Goal: Task Accomplishment & Management: Use online tool/utility

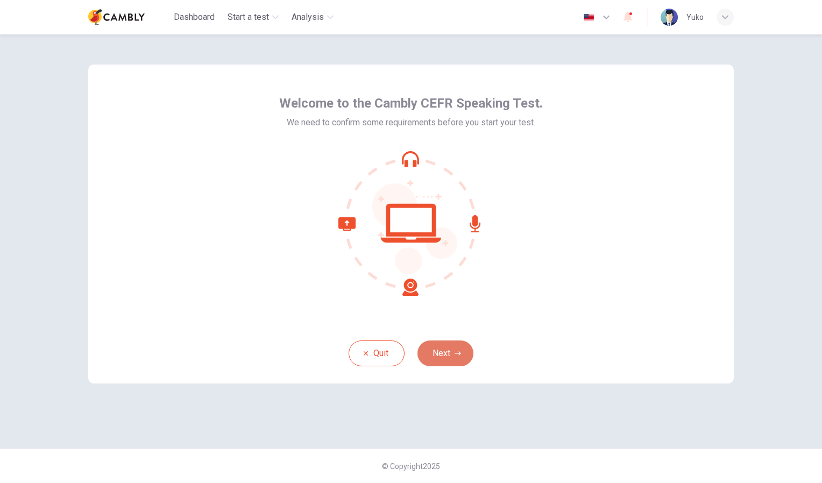
click at [437, 349] on button "Next" at bounding box center [445, 354] width 56 height 26
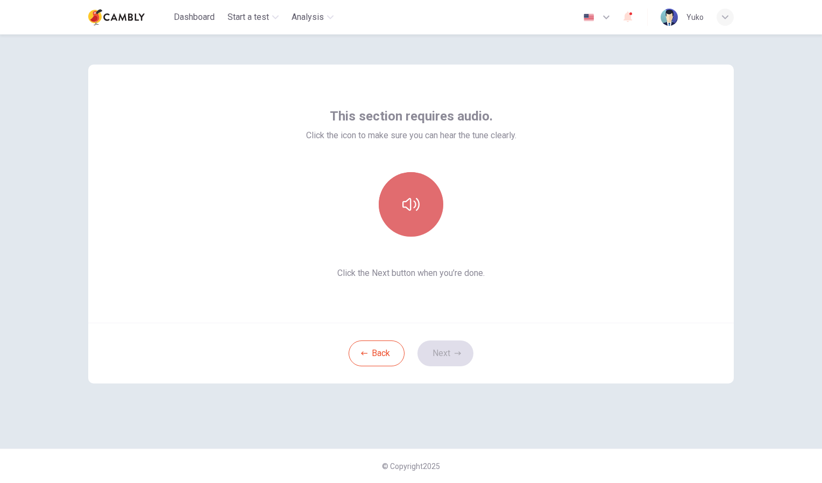
click at [413, 206] on icon "button" at bounding box center [410, 204] width 17 height 17
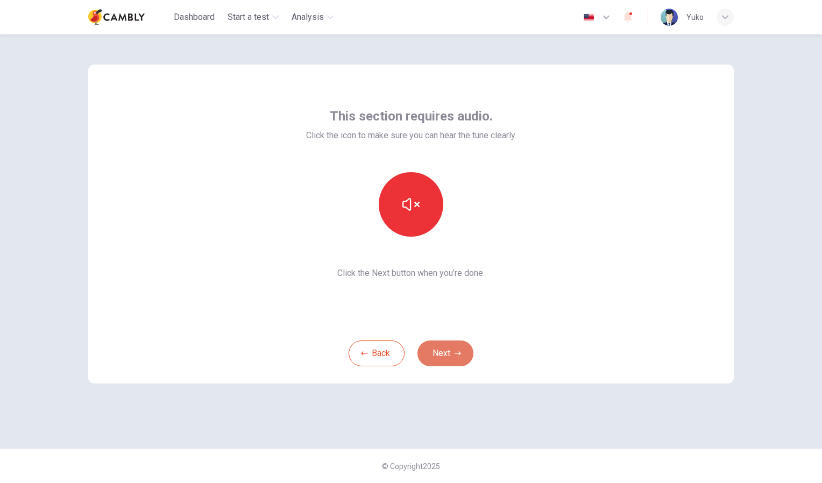
click at [441, 353] on button "Next" at bounding box center [445, 354] width 56 height 26
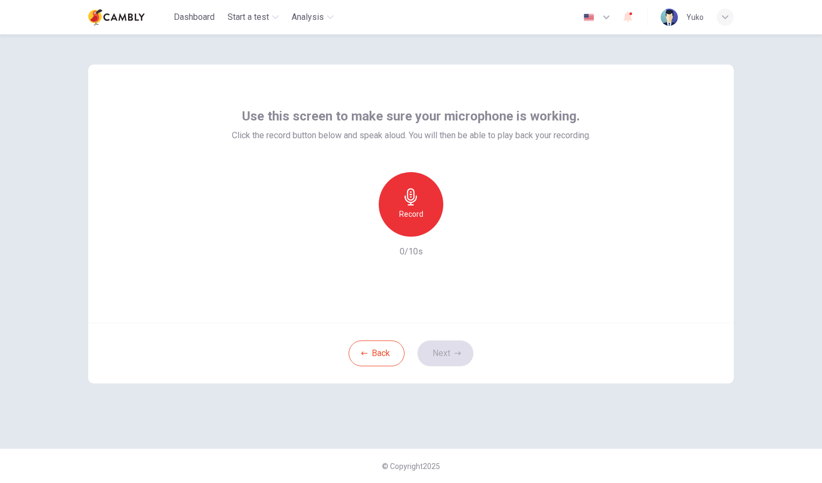
click at [402, 211] on h6 "Record" at bounding box center [411, 214] width 24 height 13
drag, startPoint x: 418, startPoint y: 211, endPoint x: 574, endPoint y: 305, distance: 181.9
click at [574, 305] on div "Use this screen to make sure your microphone is working. Click the record butto…" at bounding box center [411, 194] width 646 height 258
click at [451, 342] on button "Next" at bounding box center [445, 354] width 56 height 26
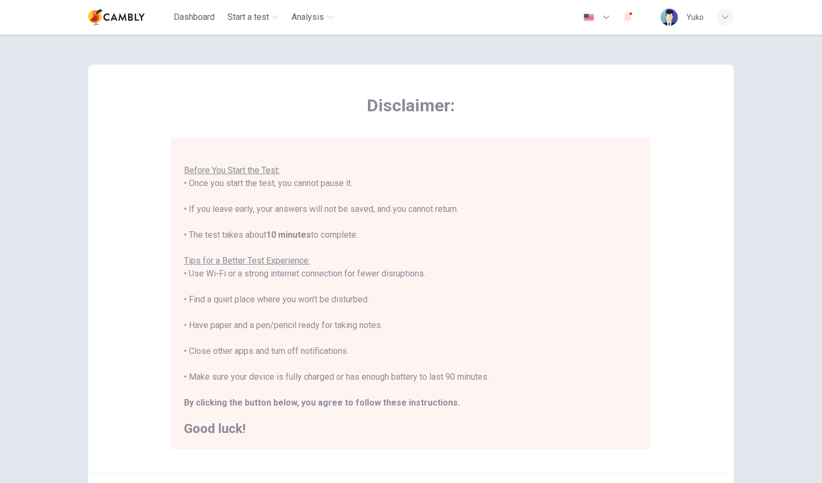
scroll to position [115, 0]
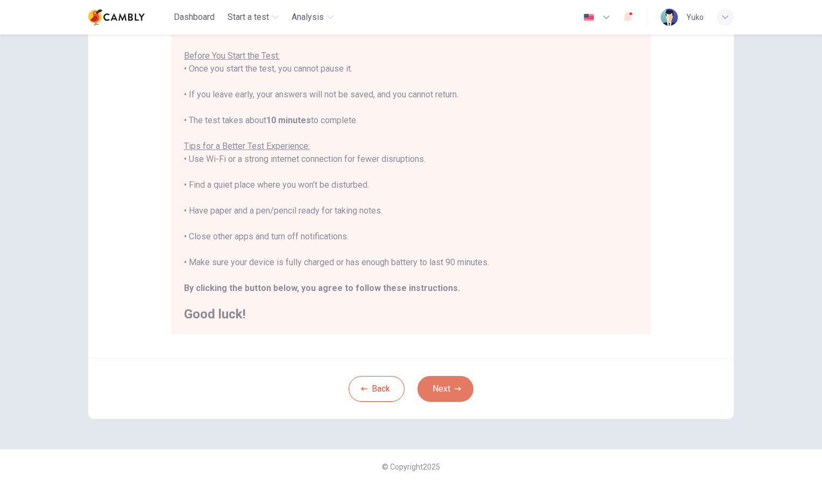
click at [452, 393] on button "Next" at bounding box center [445, 389] width 56 height 26
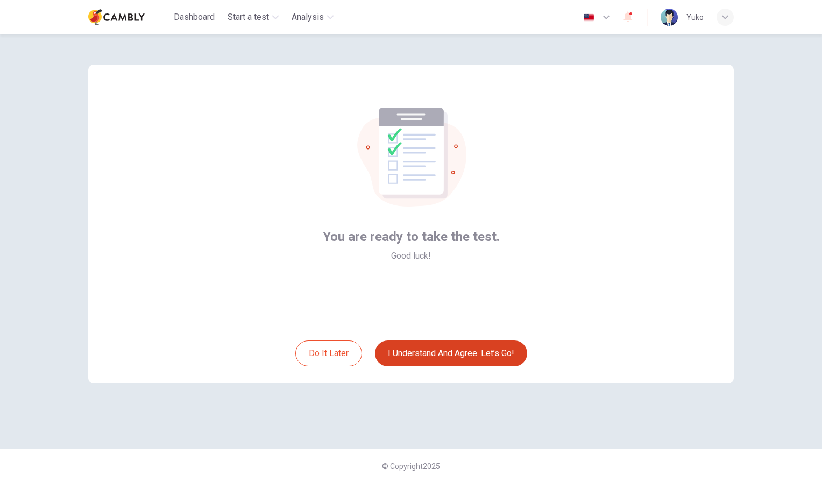
click at [456, 356] on button "I understand and agree. Let’s go!" at bounding box center [451, 354] width 152 height 26
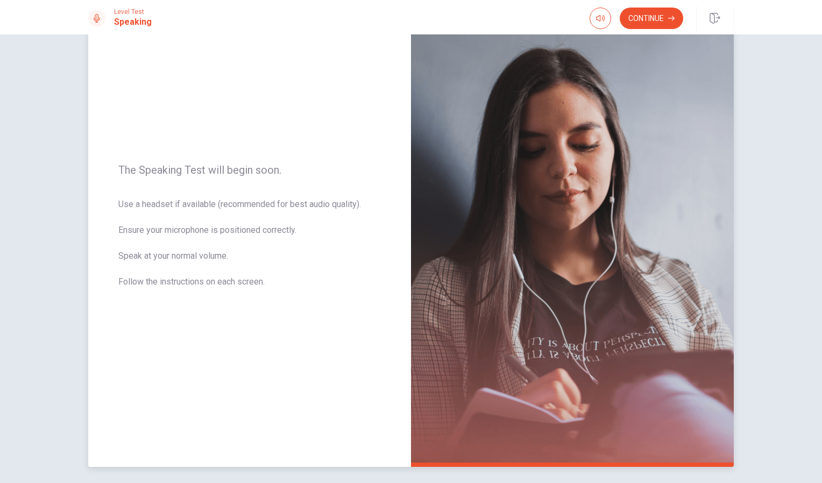
scroll to position [97, 0]
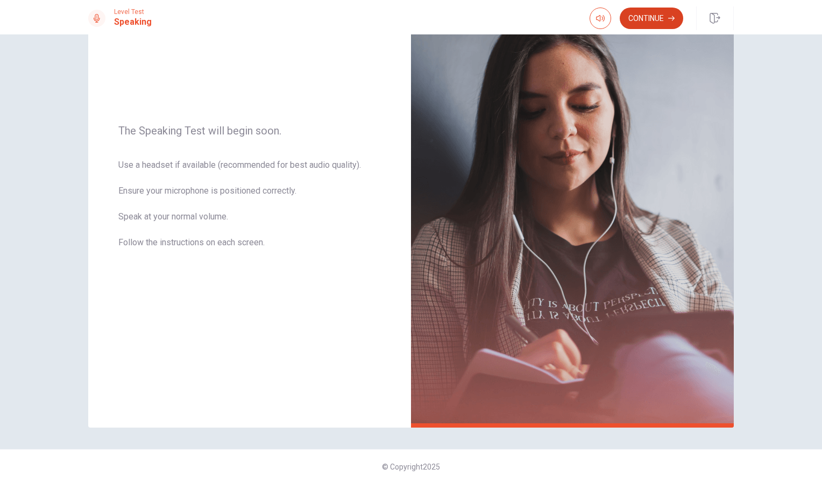
click at [639, 25] on button "Continue" at bounding box center [651, 19] width 63 height 22
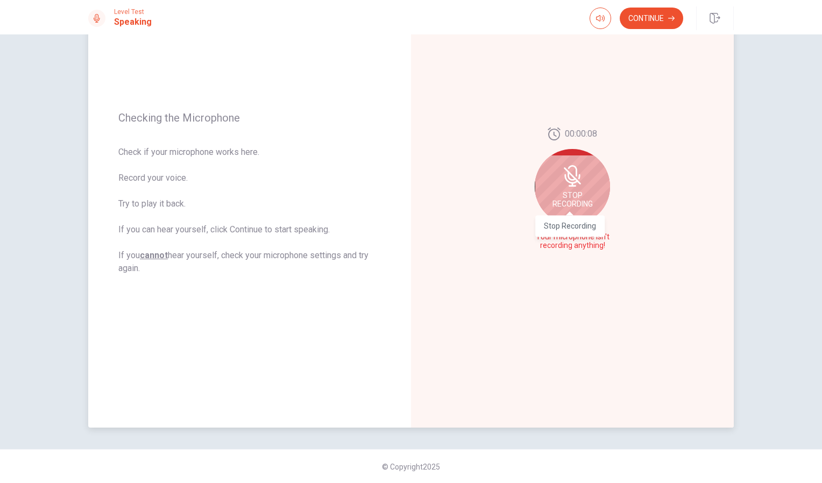
click at [568, 203] on span "Stop Recording" at bounding box center [573, 199] width 40 height 17
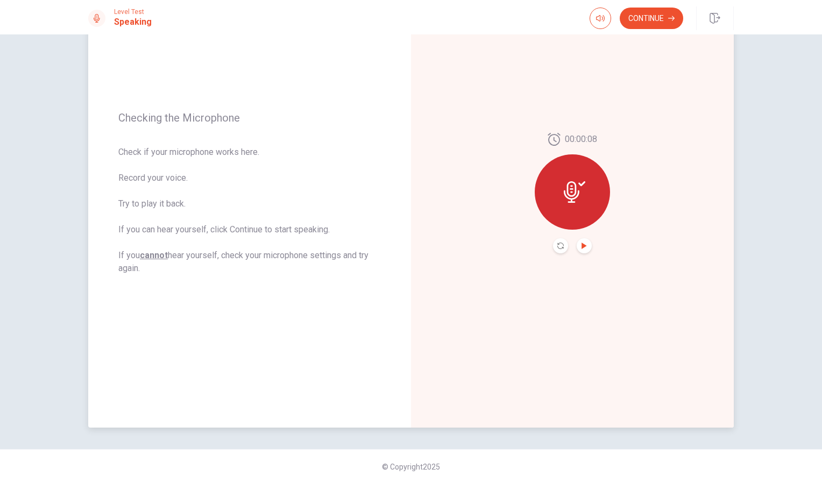
click at [577, 246] on button "Play Audio" at bounding box center [584, 245] width 15 height 15
click at [583, 247] on icon "Pause Audio" at bounding box center [584, 246] width 5 height 6
click at [581, 249] on icon "Play Audio" at bounding box center [584, 246] width 6 height 6
click at [569, 174] on div at bounding box center [572, 191] width 75 height 75
click at [581, 249] on icon "Play Audio" at bounding box center [584, 246] width 6 height 6
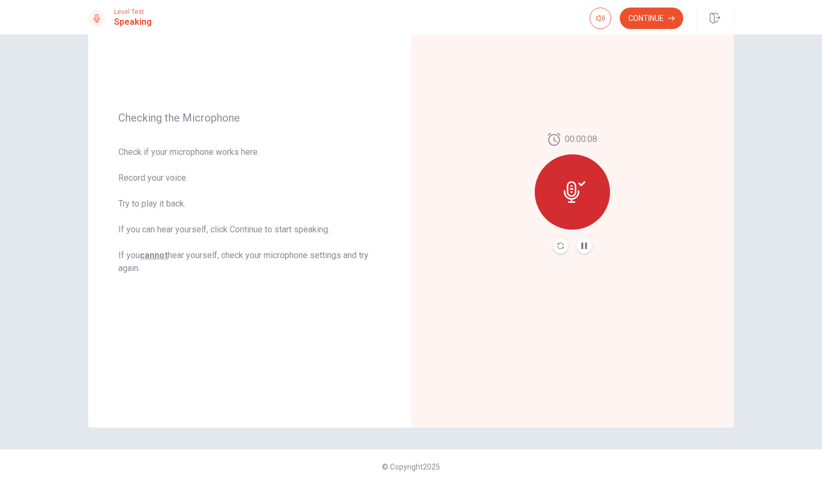
click at [577, 246] on button "Pause Audio" at bounding box center [584, 245] width 15 height 15
click at [641, 27] on button "Continue" at bounding box center [651, 19] width 63 height 22
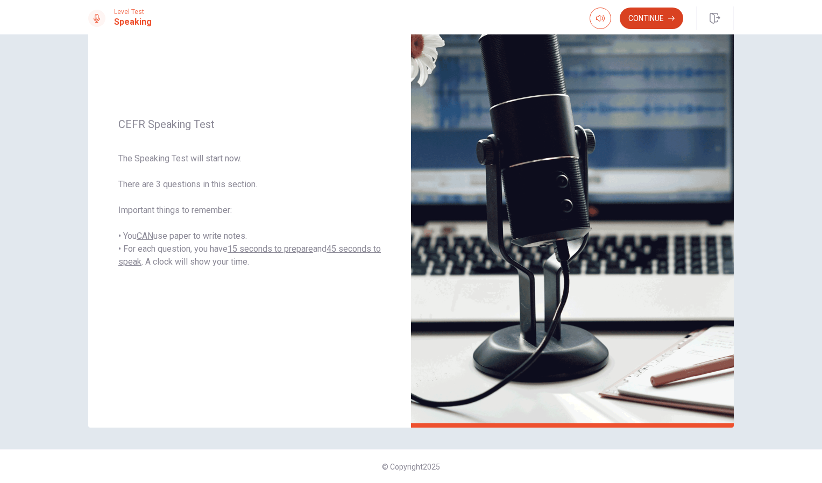
click at [641, 17] on button "Continue" at bounding box center [651, 19] width 63 height 22
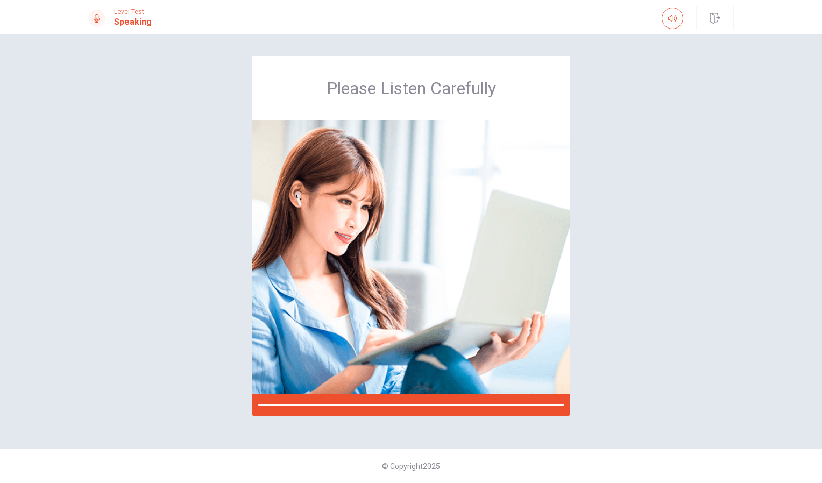
scroll to position [0, 0]
click at [643, 94] on div "Please Listen Carefully" at bounding box center [411, 241] width 680 height 371
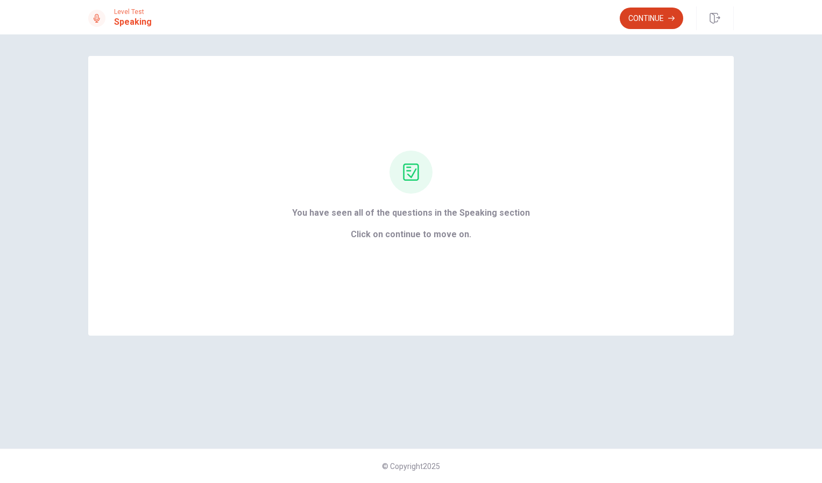
click at [649, 23] on button "Continue" at bounding box center [651, 19] width 63 height 22
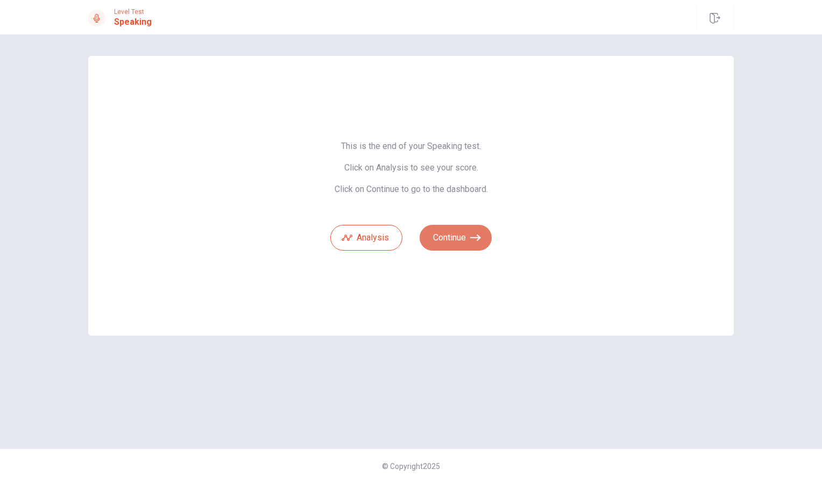
click at [465, 237] on button "Continue" at bounding box center [456, 238] width 72 height 26
